Goal: Navigation & Orientation: Find specific page/section

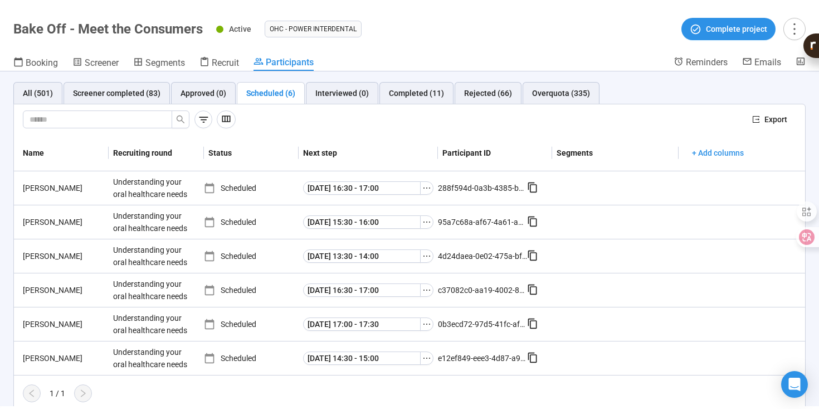
scroll to position [6, 0]
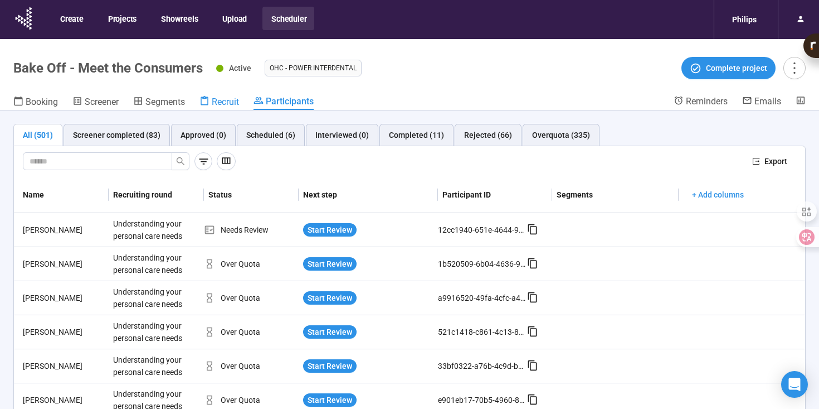
click at [211, 101] on div "Recruit" at bounding box center [220, 101] width 40 height 11
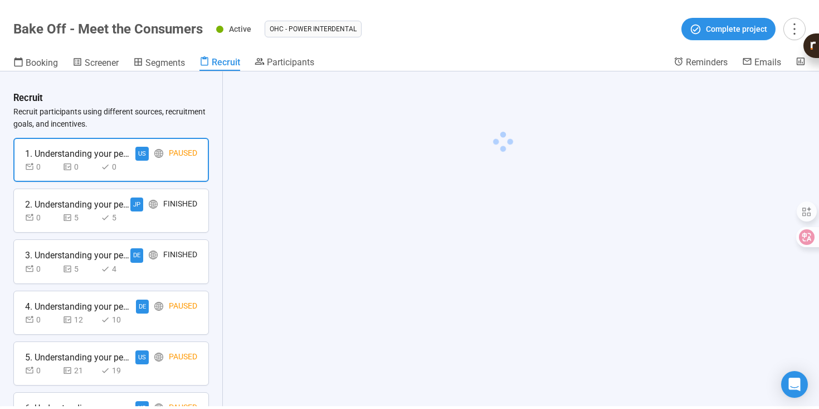
scroll to position [437, 0]
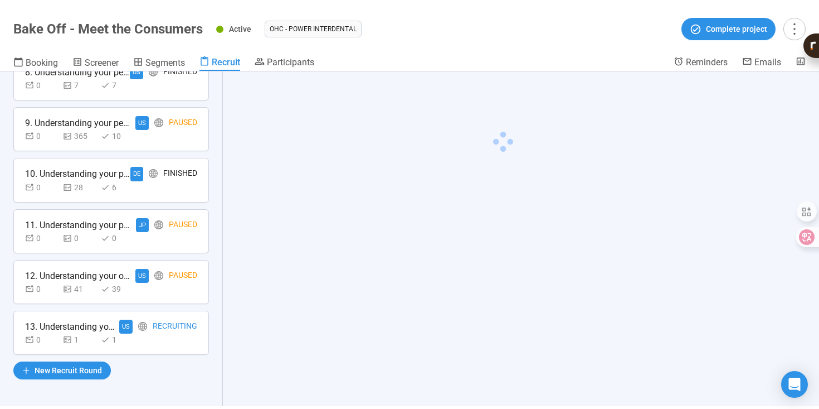
click at [153, 326] on div "US Recruiting" at bounding box center [158, 326] width 78 height 14
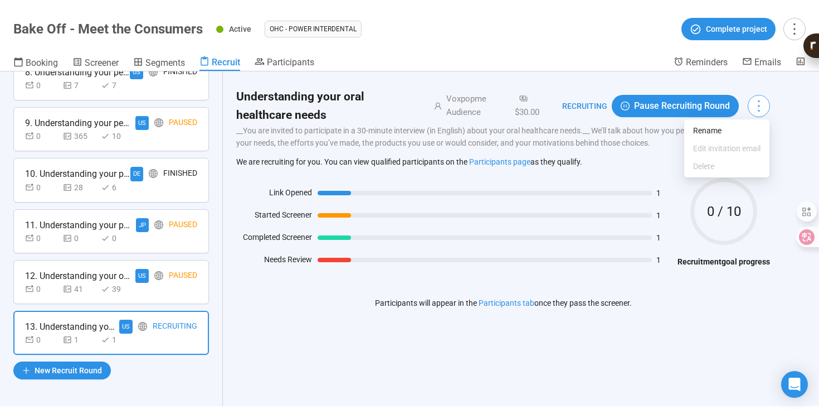
click at [757, 110] on icon "more" at bounding box center [758, 105] width 15 height 15
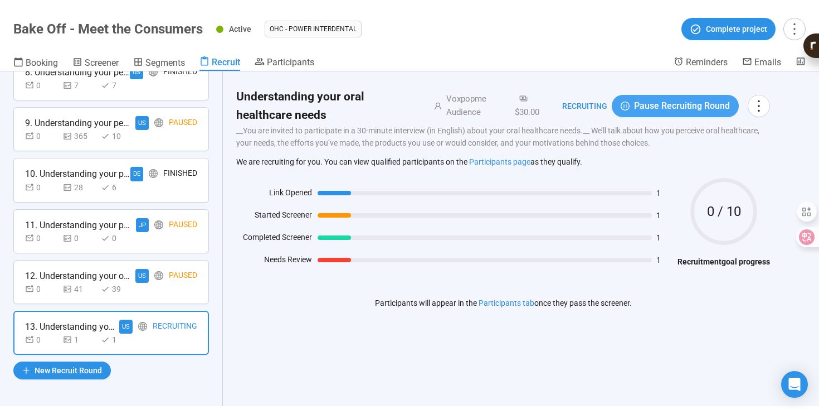
click at [692, 108] on span "Pause Recruiting Round" at bounding box center [682, 106] width 96 height 14
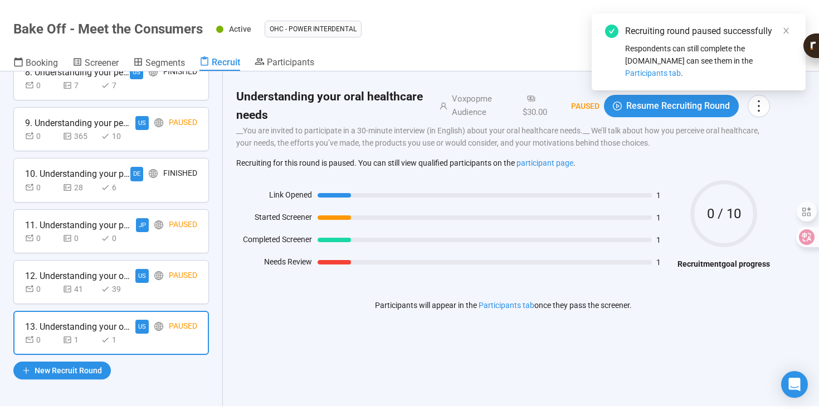
click at [681, 95] on div "Recruiting round paused successfully Respondents can still complete the screene…" at bounding box center [699, 56] width 214 height 86
click at [675, 104] on span "Resume Recruiting Round" at bounding box center [679, 106] width 104 height 14
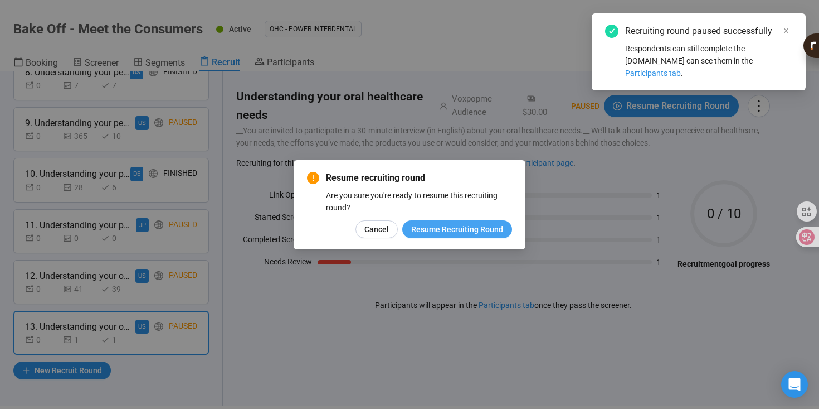
click at [464, 230] on span "Resume Recruiting Round" at bounding box center [457, 229] width 92 height 12
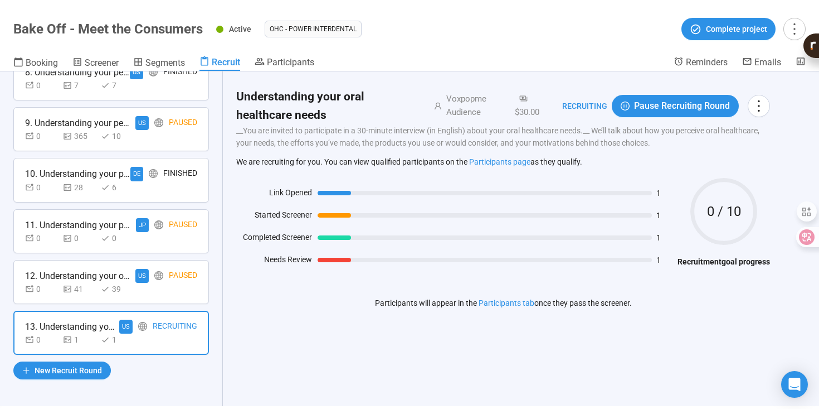
click at [98, 289] on div "0 41 39" at bounding box center [79, 289] width 109 height 12
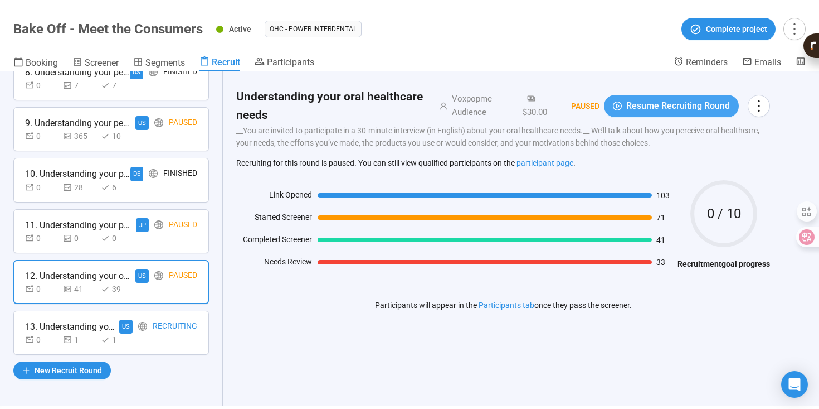
click at [659, 105] on span "Resume Recruiting Round" at bounding box center [679, 106] width 104 height 14
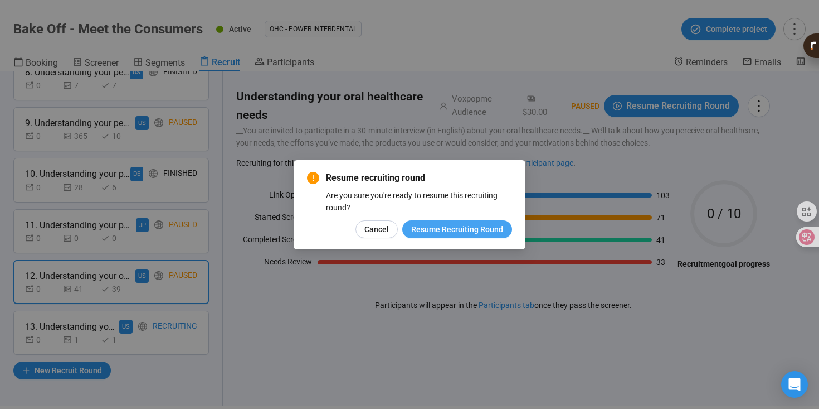
click at [468, 229] on span "Resume Recruiting Round" at bounding box center [457, 229] width 92 height 12
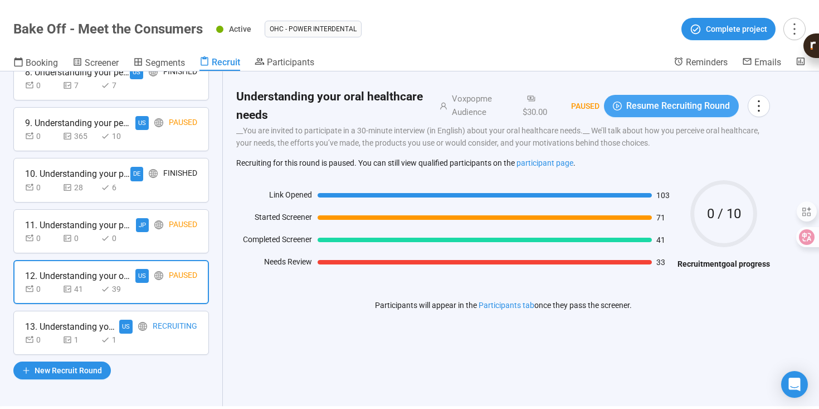
click at [652, 109] on span "Resume Recruiting Round" at bounding box center [679, 106] width 104 height 14
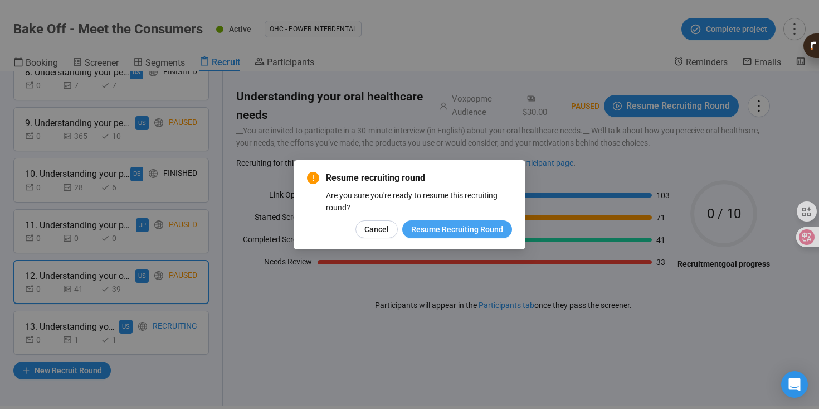
click at [503, 227] on span "Resume Recruiting Round" at bounding box center [457, 229] width 92 height 12
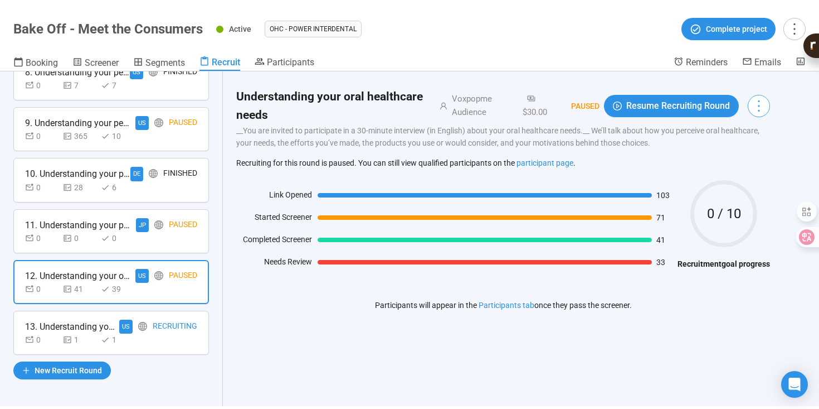
click at [752, 108] on icon "more" at bounding box center [758, 105] width 15 height 15
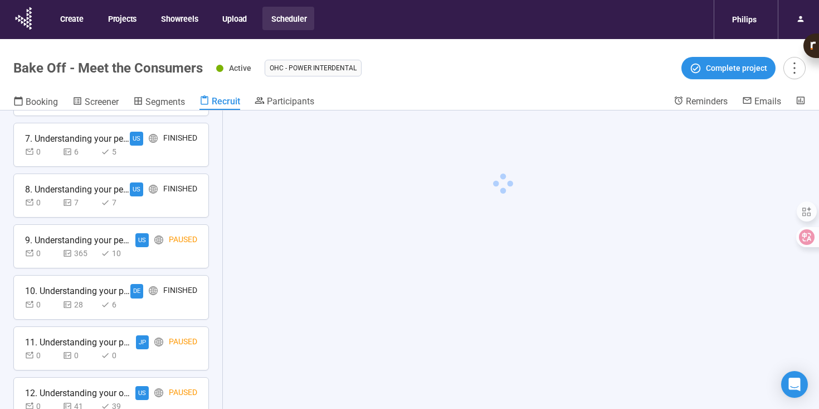
scroll to position [437, 0]
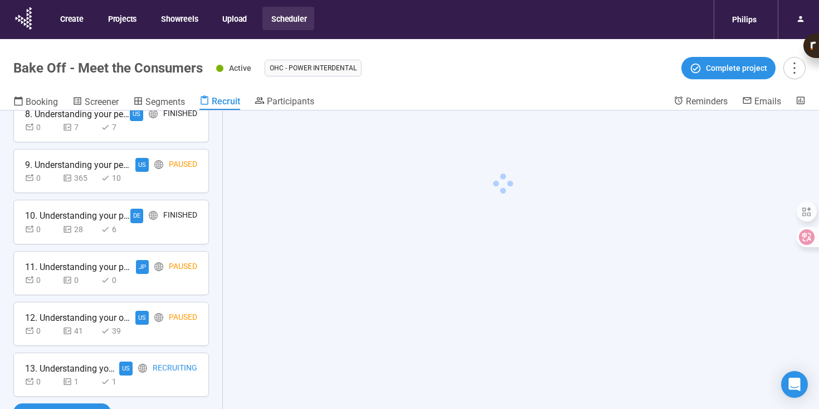
click at [172, 333] on div "0 41 39" at bounding box center [111, 330] width 172 height 12
click at [171, 229] on div "0 28 6" at bounding box center [111, 229] width 172 height 12
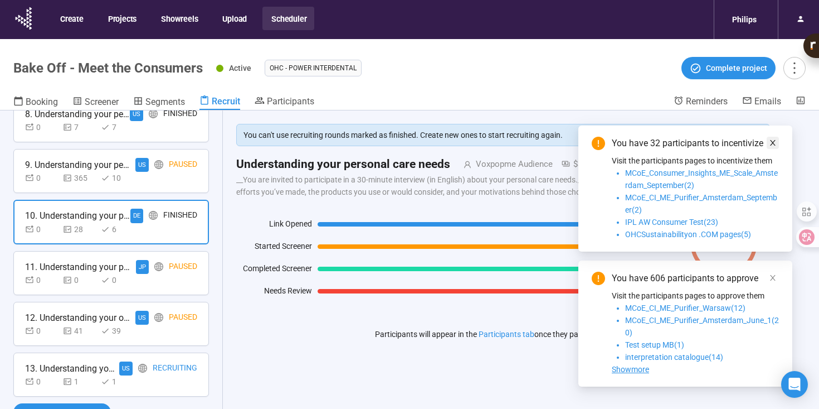
click at [774, 139] on icon "close" at bounding box center [773, 143] width 8 height 8
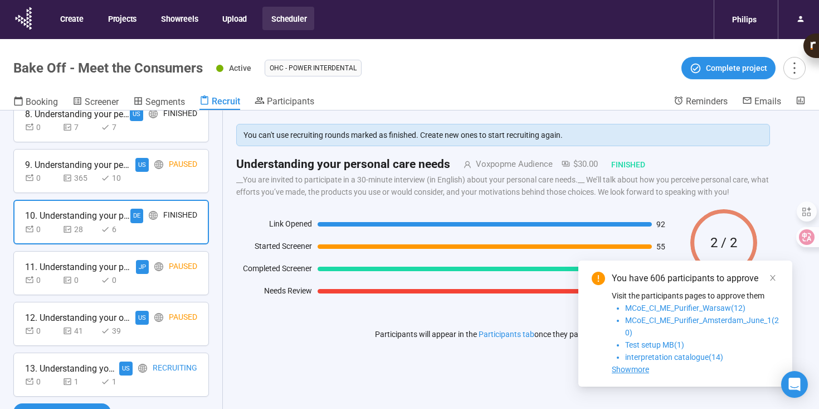
click at [771, 266] on div "You have 606 participants to approve Visit the participants pages to approve th…" at bounding box center [686, 323] width 214 height 126
click at [774, 271] on div "You have 606 participants to approve Visit the participants pages to approve th…" at bounding box center [686, 323] width 214 height 126
click at [774, 276] on icon "close" at bounding box center [773, 278] width 6 height 6
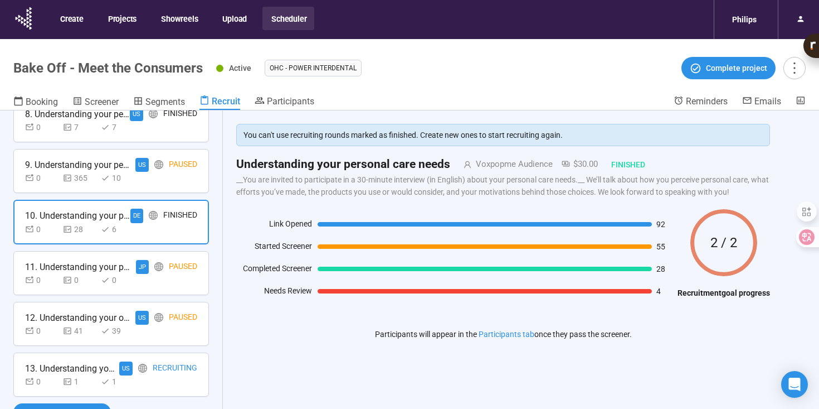
click at [201, 281] on div "11. Understanding your personal care needs JP Paused 0 0 0" at bounding box center [111, 273] width 196 height 44
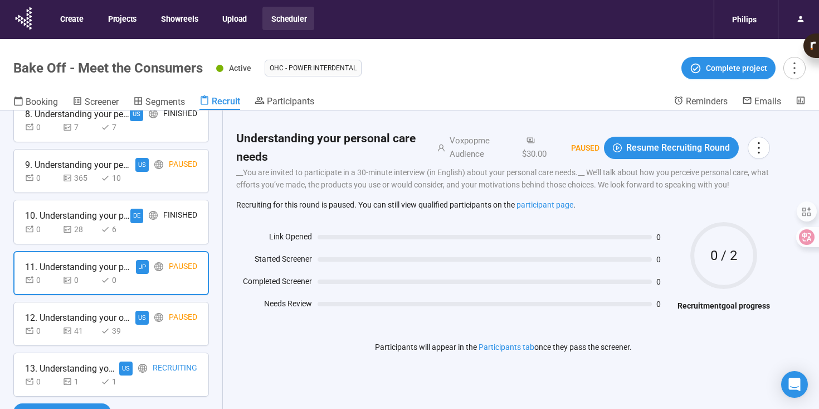
click at [187, 328] on div "0 41 39" at bounding box center [111, 330] width 172 height 12
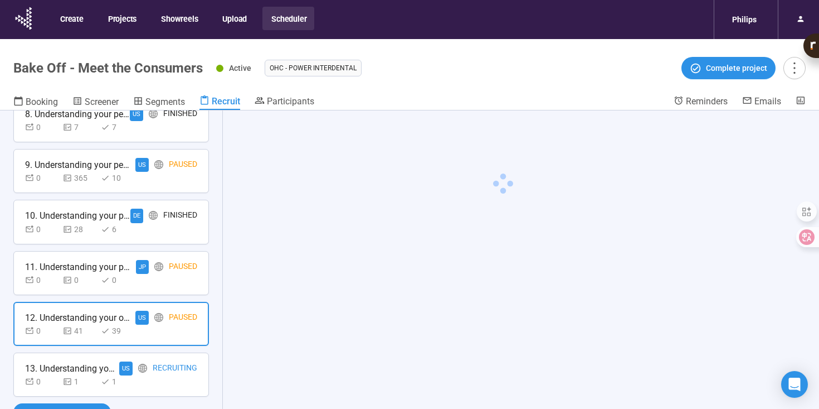
click at [169, 363] on div "Recruiting" at bounding box center [175, 368] width 45 height 14
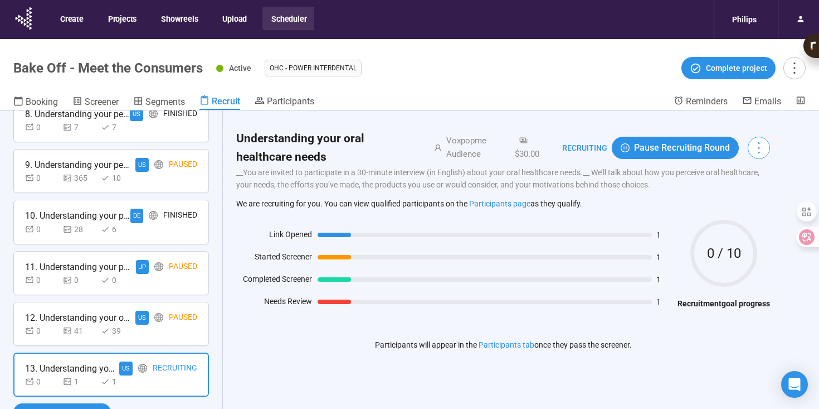
click at [756, 144] on icon "more" at bounding box center [758, 147] width 15 height 15
click at [365, 147] on h2 "Understanding your oral healthcare needs" at bounding box center [328, 147] width 184 height 37
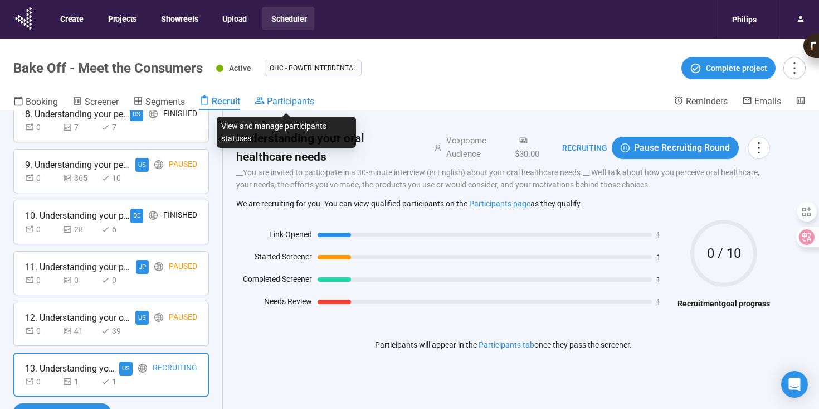
click at [265, 99] on icon at bounding box center [260, 100] width 10 height 10
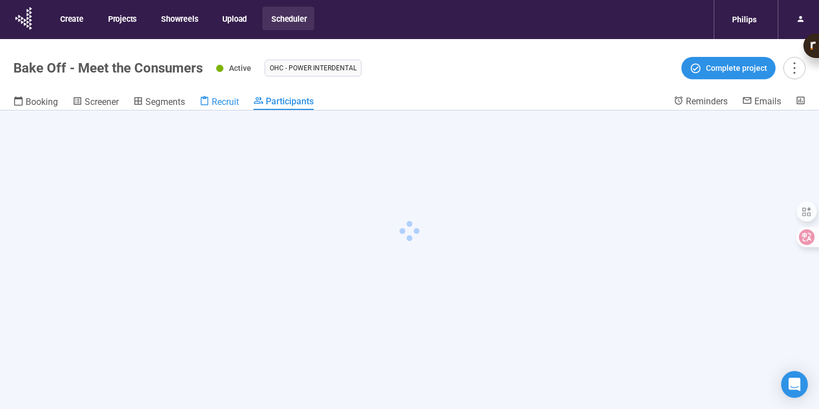
click at [226, 102] on span "Recruit" at bounding box center [225, 101] width 27 height 11
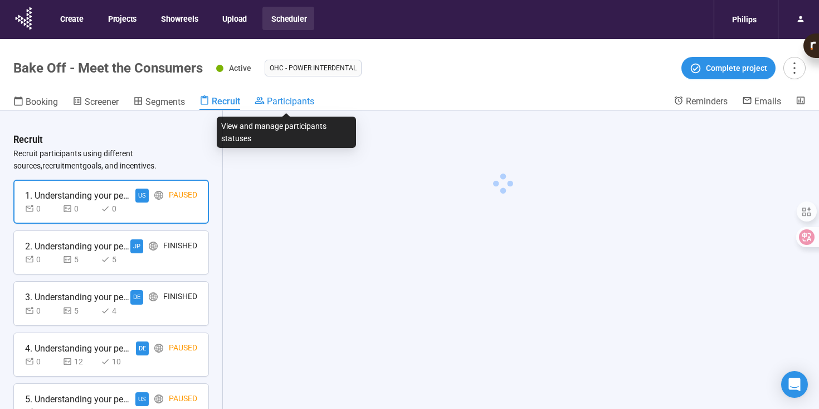
click at [282, 102] on span "Participants" at bounding box center [290, 101] width 47 height 11
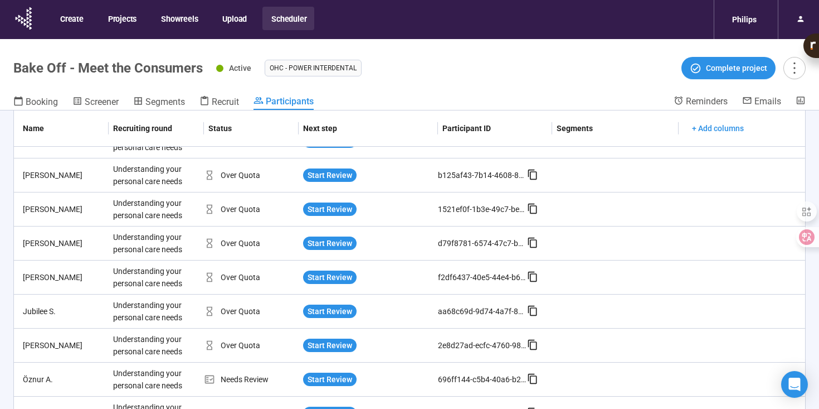
scroll to position [822, 0]
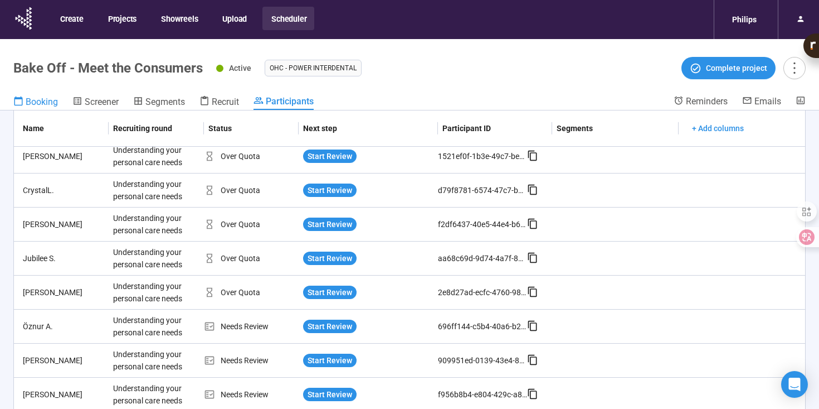
click at [50, 97] on span "Booking" at bounding box center [42, 101] width 32 height 11
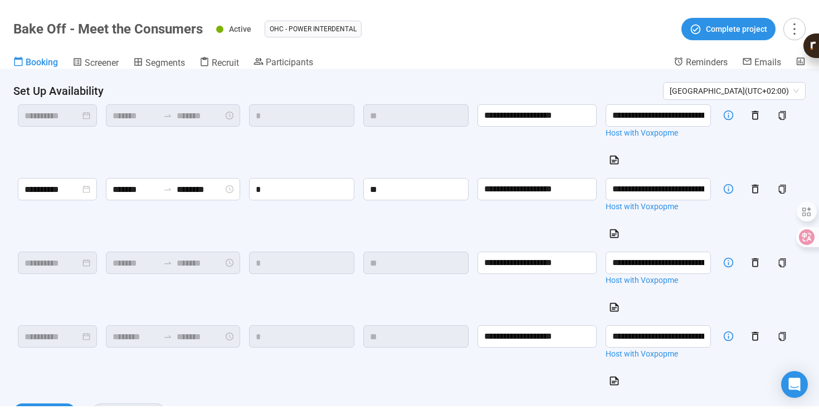
scroll to position [811, 0]
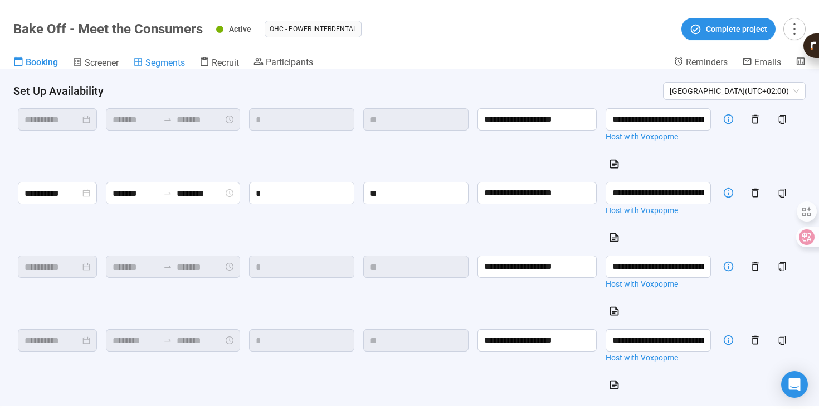
click at [174, 64] on span "Segments" at bounding box center [165, 62] width 40 height 11
